Goal: Find specific page/section

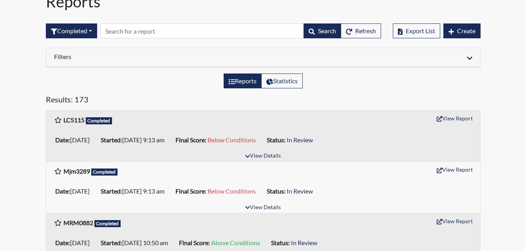
scroll to position [78, 0]
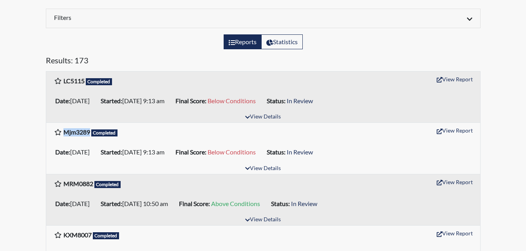
drag, startPoint x: 88, startPoint y: 133, endPoint x: 64, endPoint y: 130, distance: 24.8
click at [64, 130] on b "Mjm3289" at bounding box center [76, 131] width 27 height 7
copy b "Mjm3289"
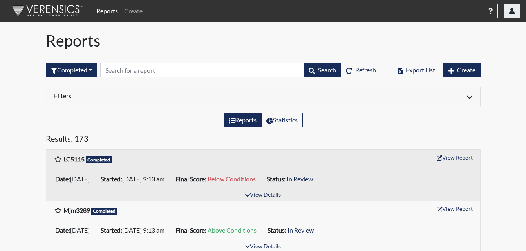
click at [510, 9] on icon "button" at bounding box center [511, 11] width 5 height 6
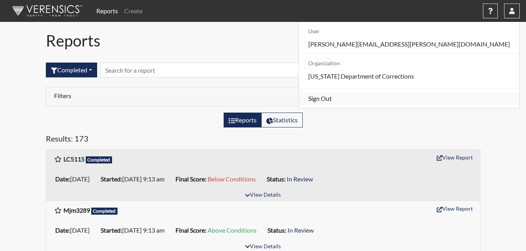
drag, startPoint x: 451, startPoint y: 108, endPoint x: 447, endPoint y: 104, distance: 5.6
click at [451, 105] on link "Sign Out" at bounding box center [409, 98] width 220 height 13
